Goal: Task Accomplishment & Management: Manage account settings

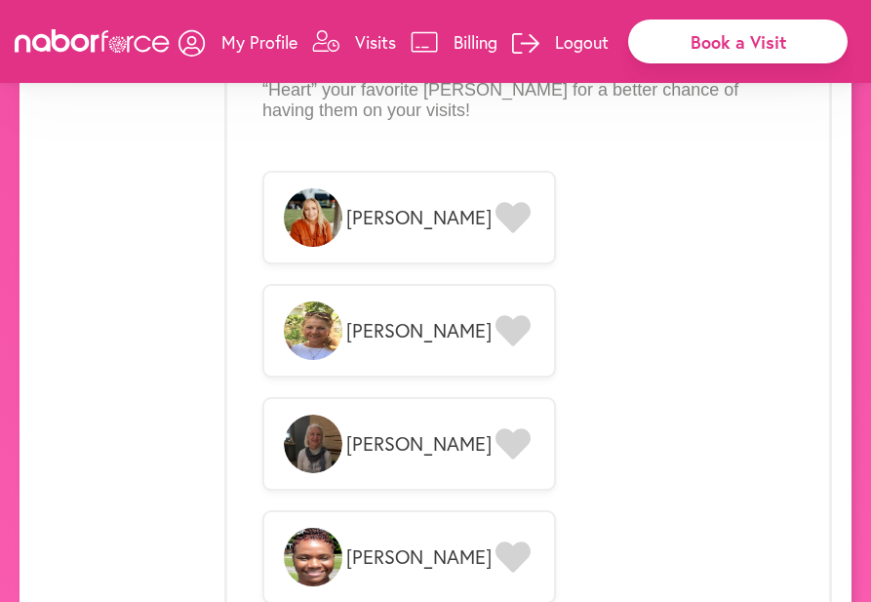
scroll to position [1614, 0]
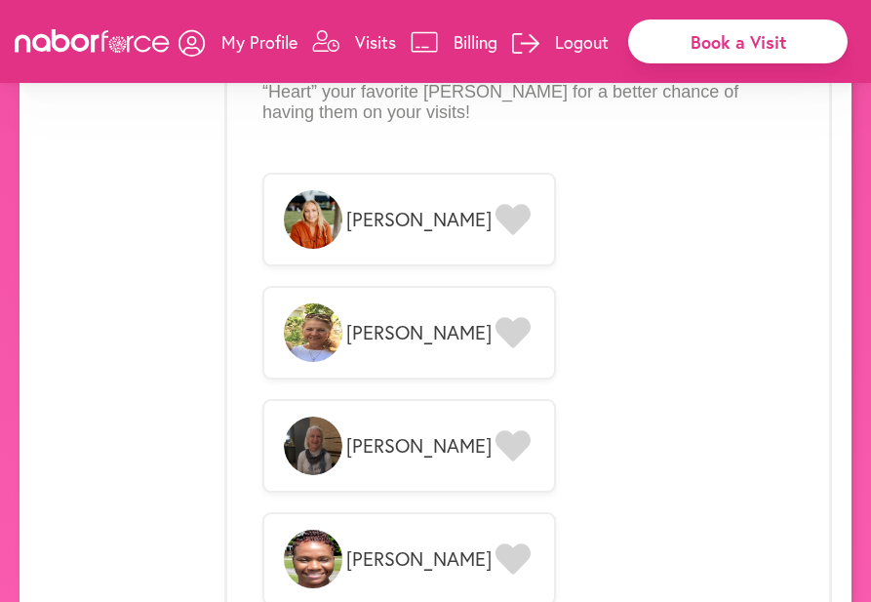
click at [496, 204] on icon at bounding box center [513, 219] width 35 height 31
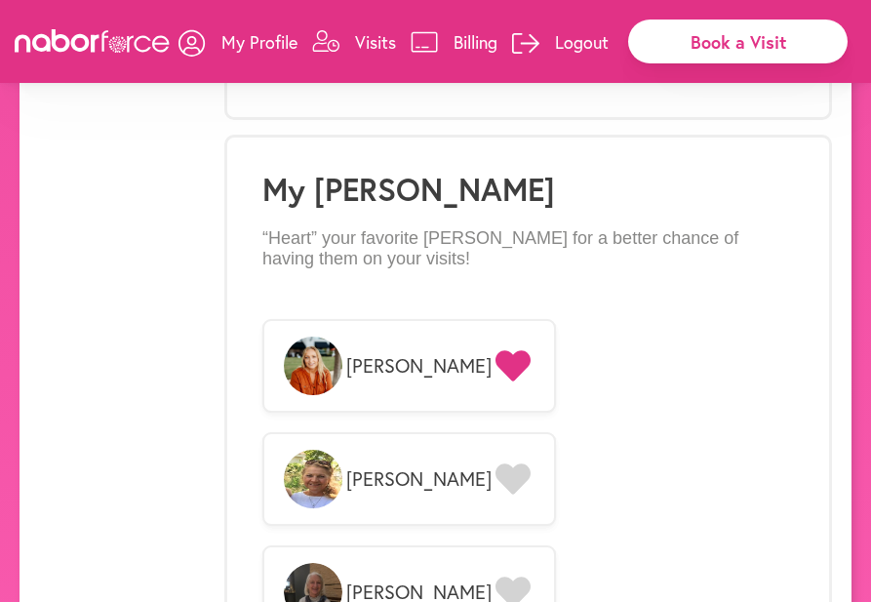
scroll to position [1463, 0]
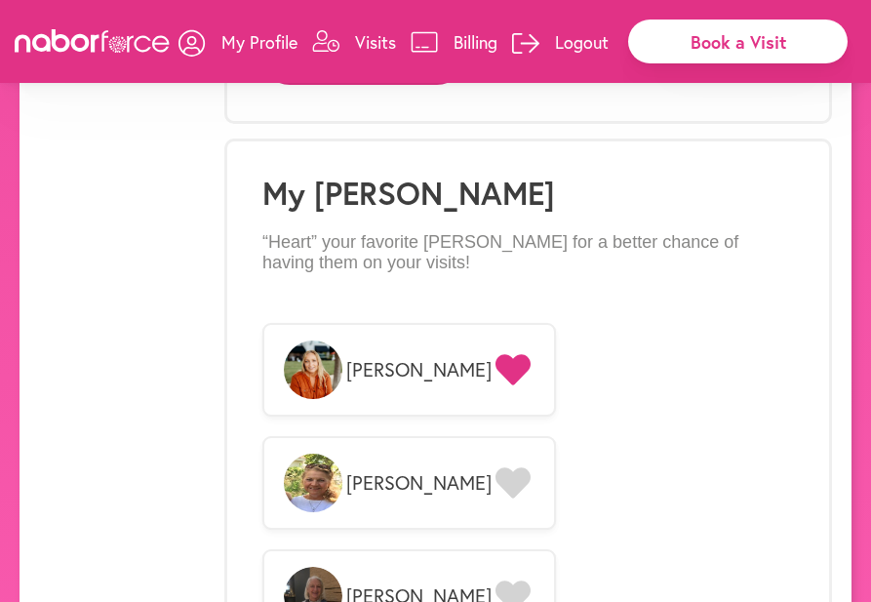
click at [371, 35] on p "Visits" at bounding box center [375, 41] width 41 height 23
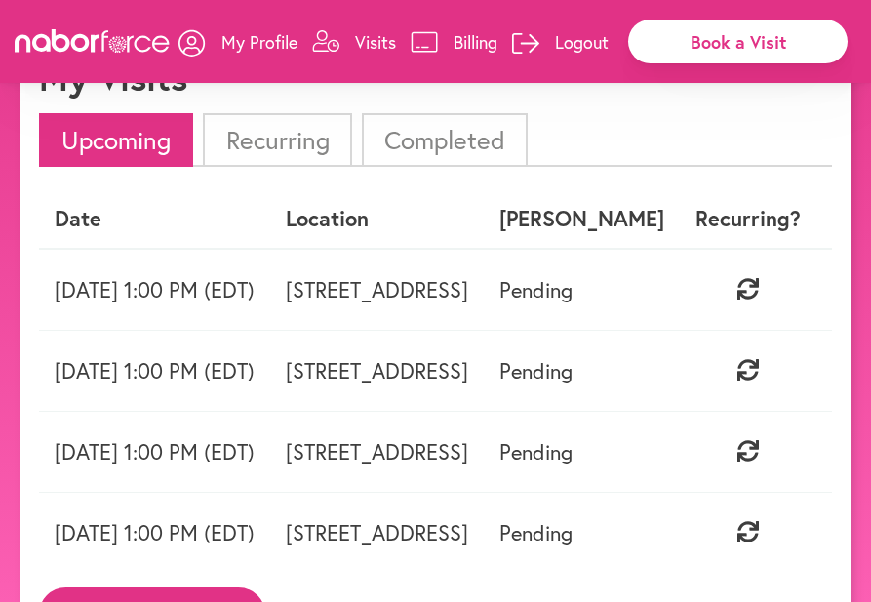
click at [285, 134] on li "Recurring" at bounding box center [277, 140] width 148 height 54
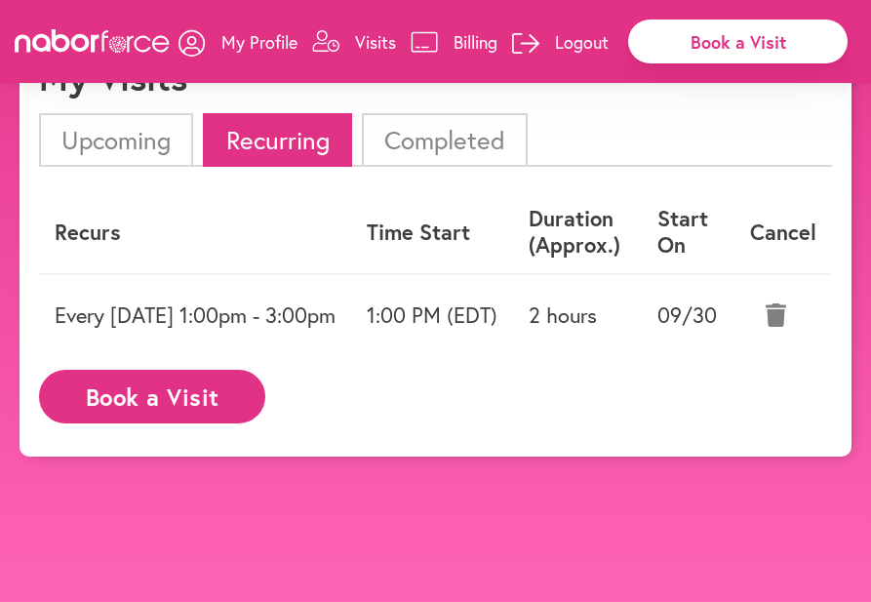
click at [370, 35] on p "Visits" at bounding box center [375, 41] width 41 height 23
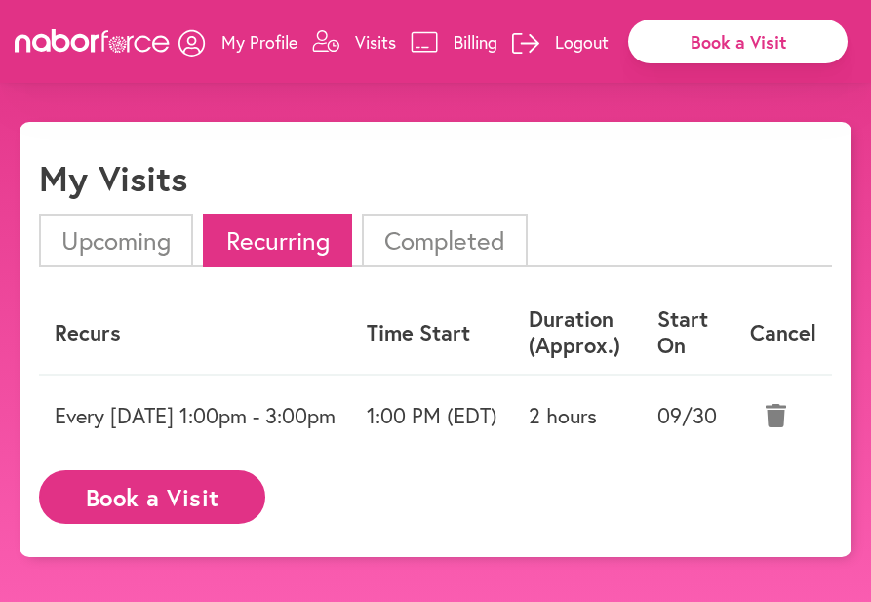
click at [270, 39] on p "My Profile" at bounding box center [259, 41] width 76 height 23
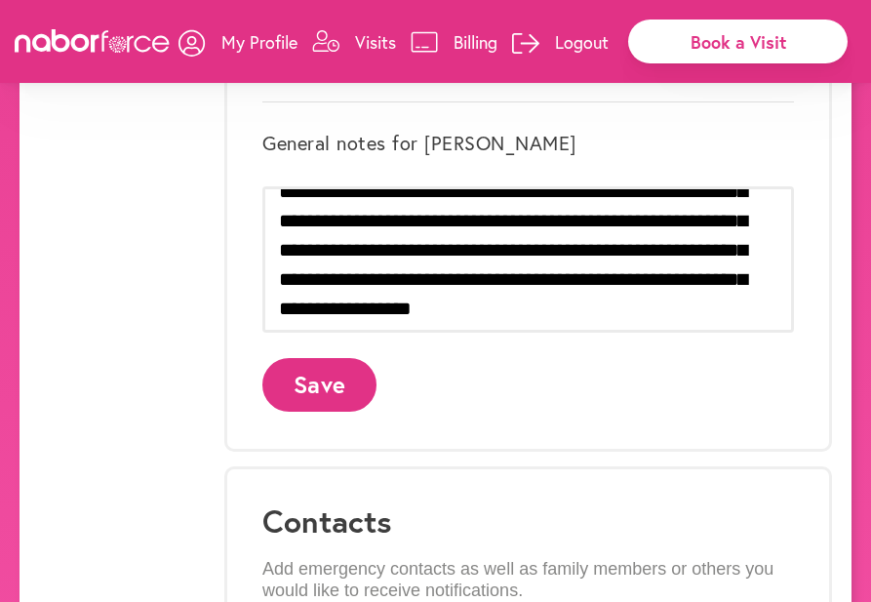
scroll to position [310, 0]
click at [313, 358] on button "Save" at bounding box center [319, 385] width 114 height 54
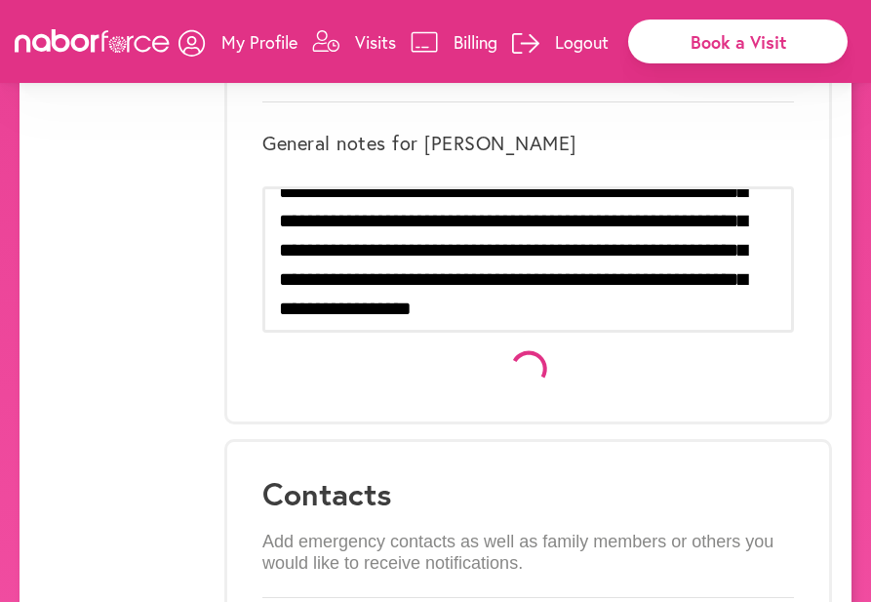
scroll to position [0, 0]
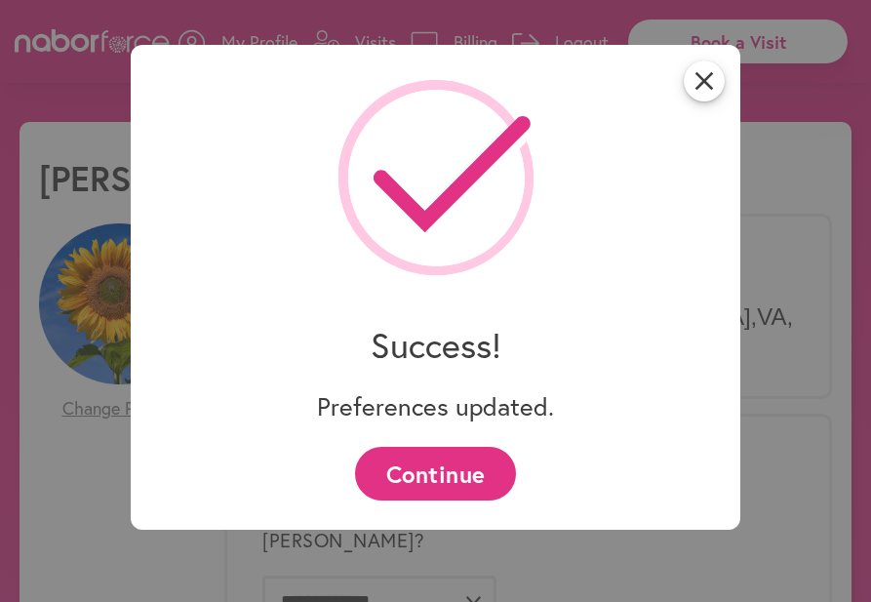
click at [439, 461] on button "Continue" at bounding box center [435, 474] width 161 height 54
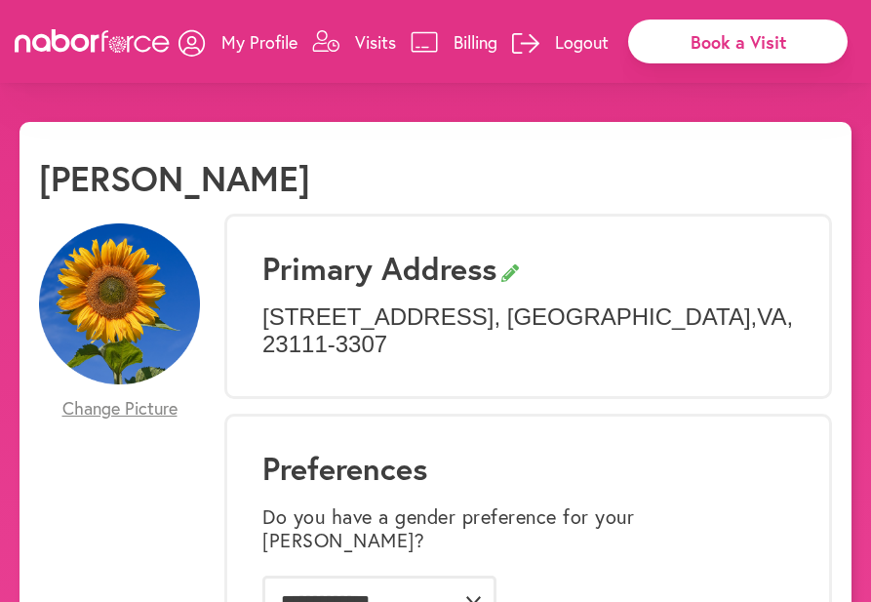
click at [579, 38] on p "Logout" at bounding box center [582, 41] width 54 height 23
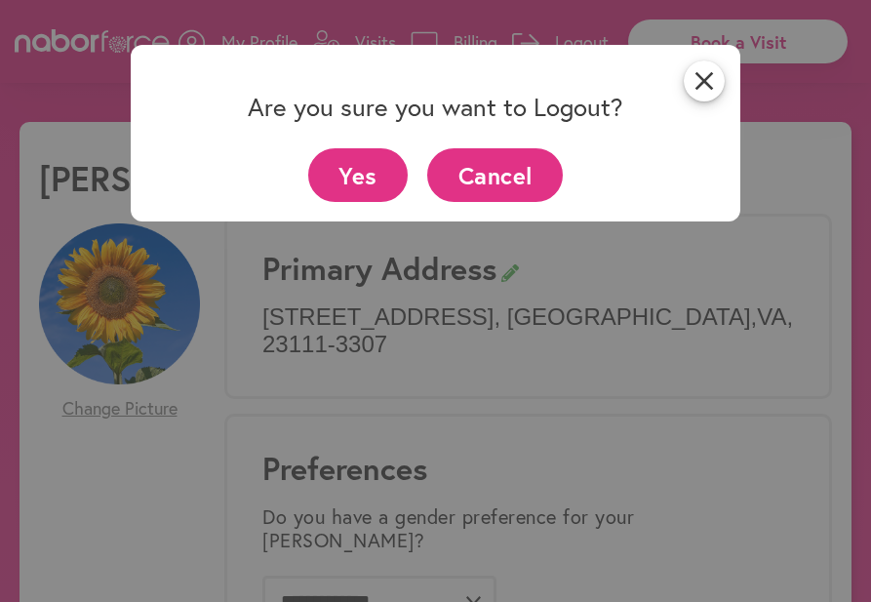
click at [373, 161] on button "Yes" at bounding box center [358, 175] width 100 height 54
